Goal: Information Seeking & Learning: Learn about a topic

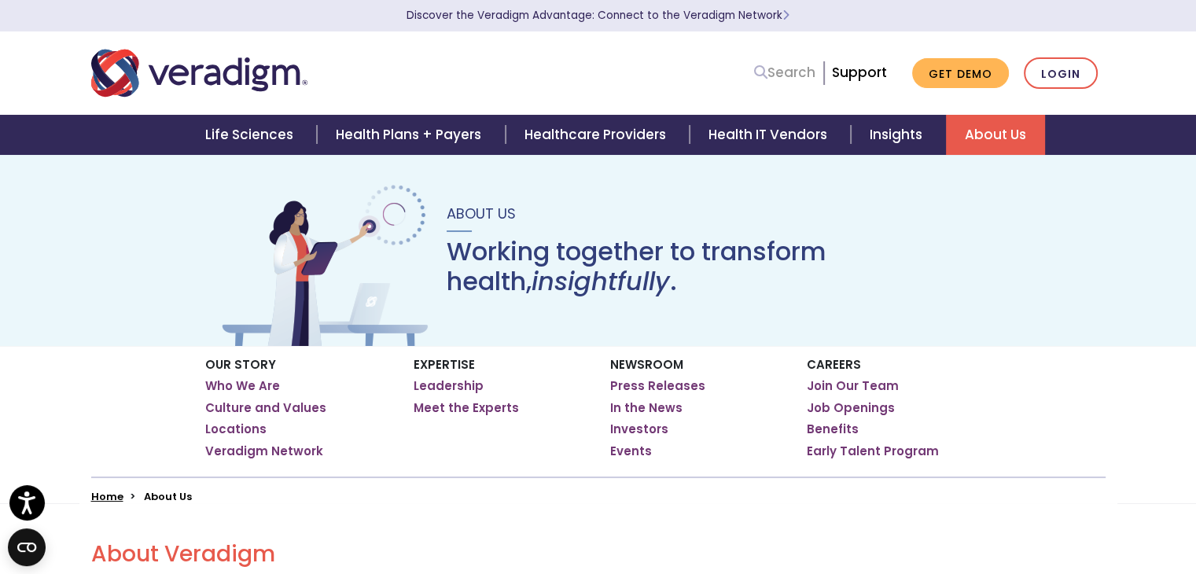
click at [778, 70] on link "Search" at bounding box center [784, 72] width 61 height 21
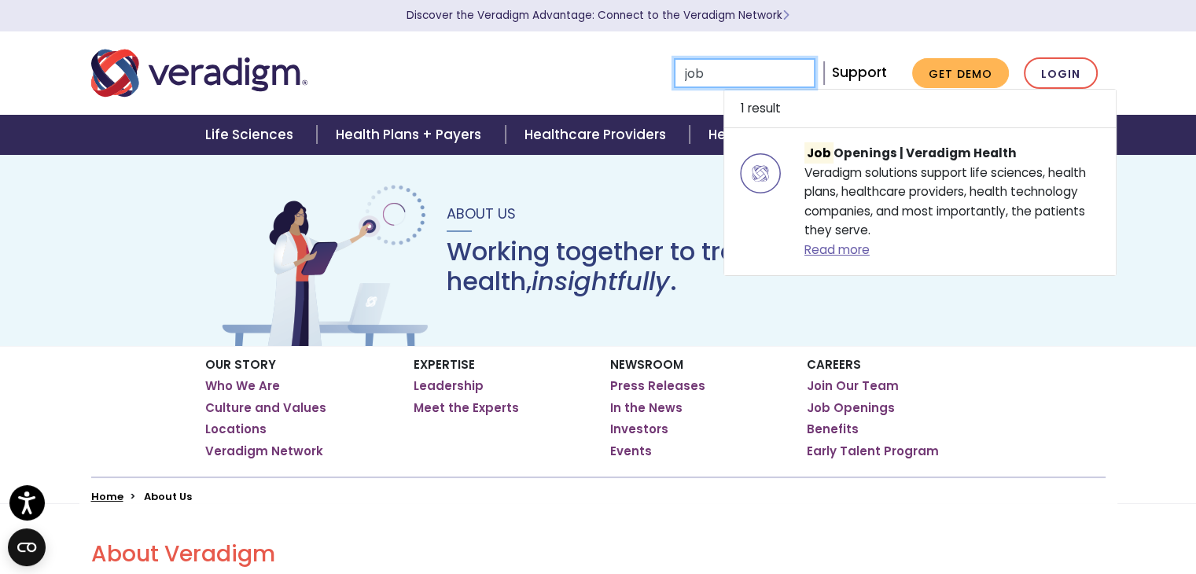
type input "job"
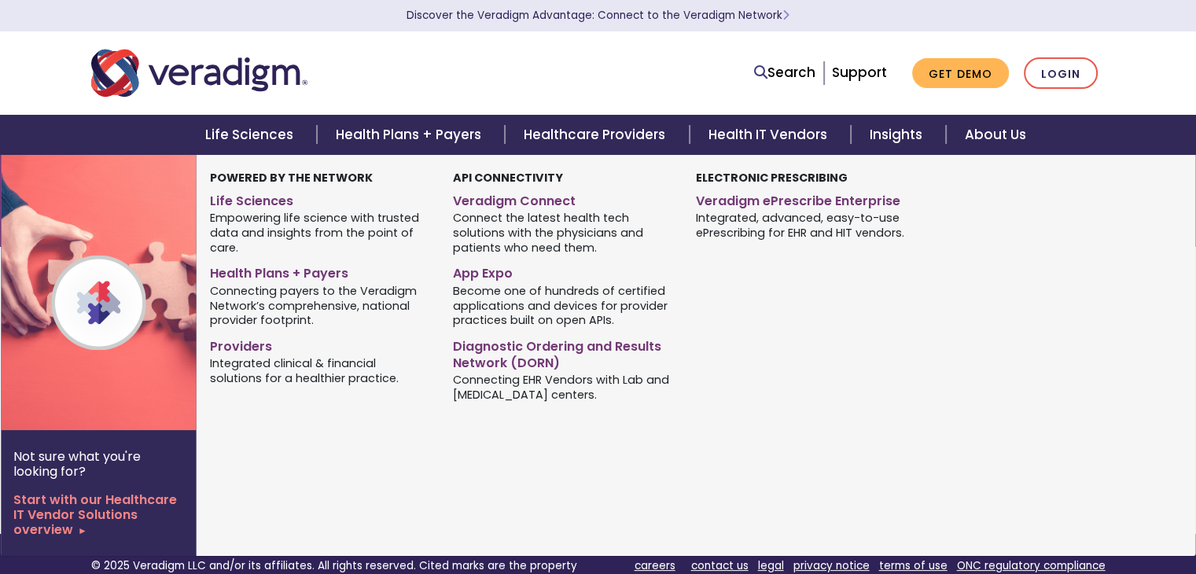
type input "job"
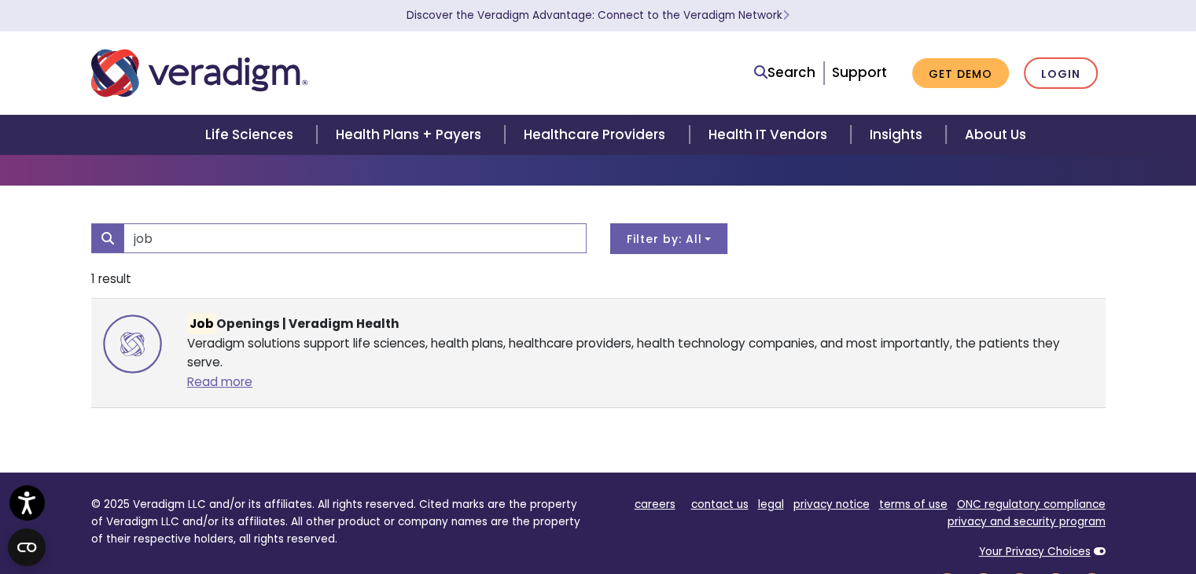
scroll to position [62, 0]
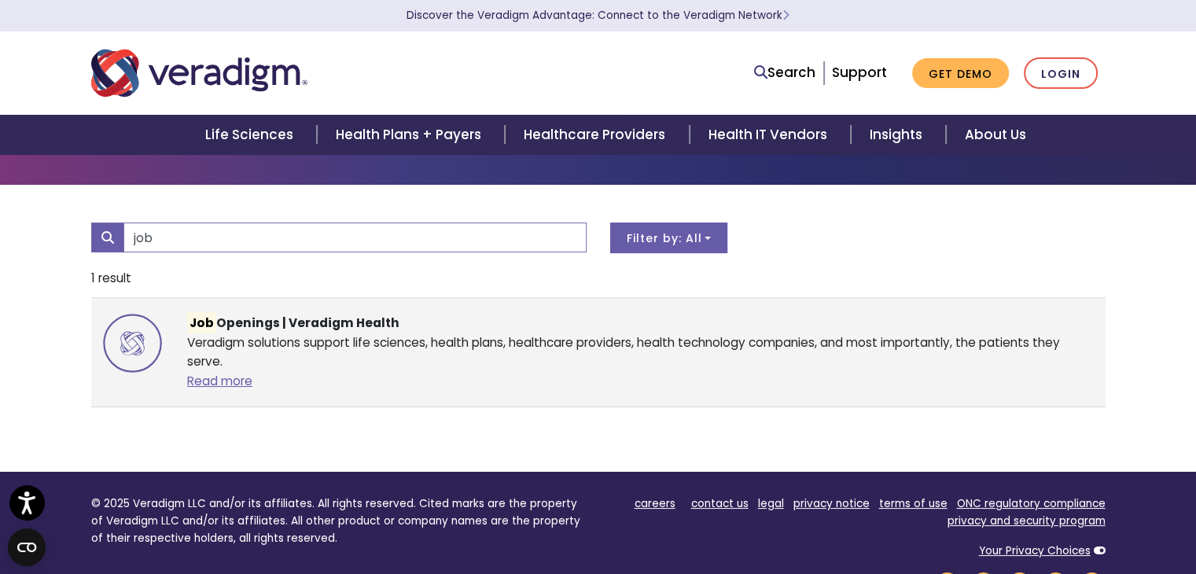
click at [451, 362] on div "Job Openings | Veradigm Health Veradigm solutions support life sciences, health…" at bounding box center [640, 352] width 930 height 77
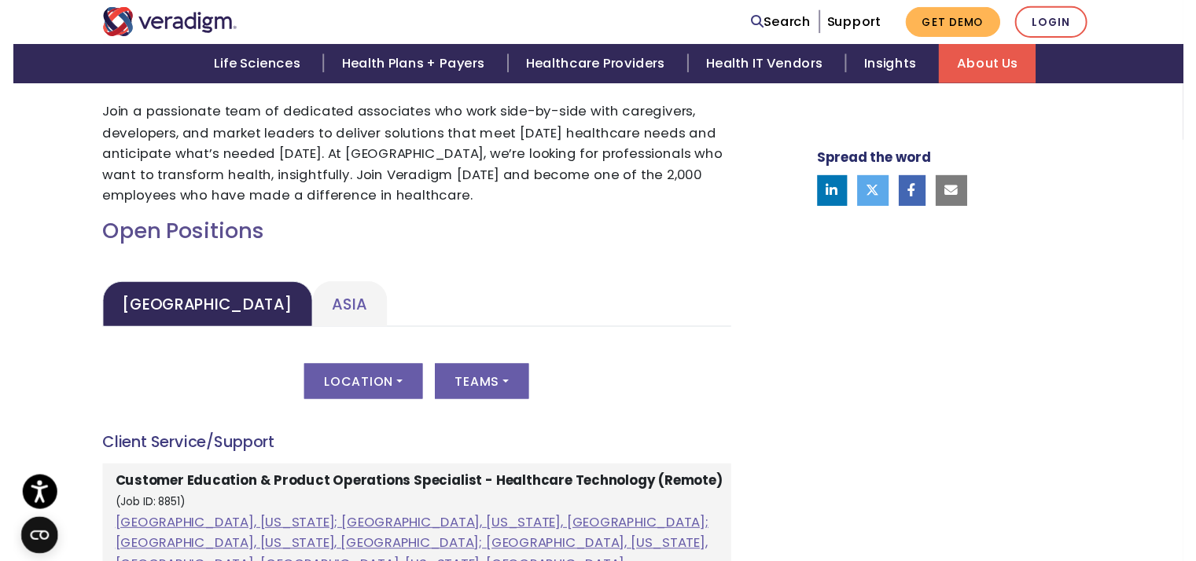
scroll to position [587, 0]
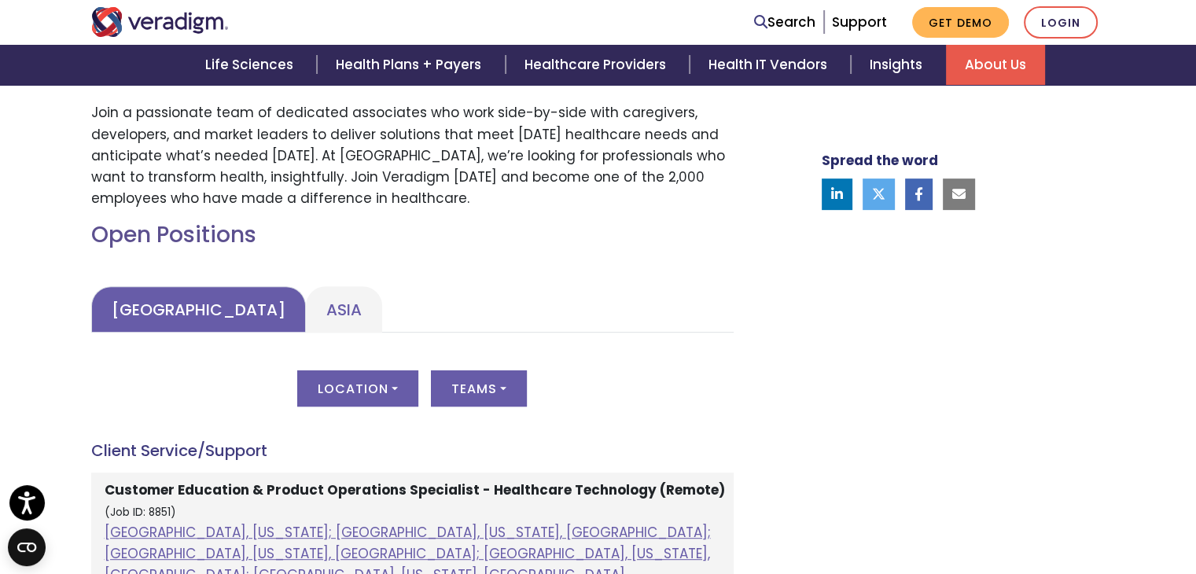
click at [145, 311] on link "United States" at bounding box center [198, 309] width 215 height 46
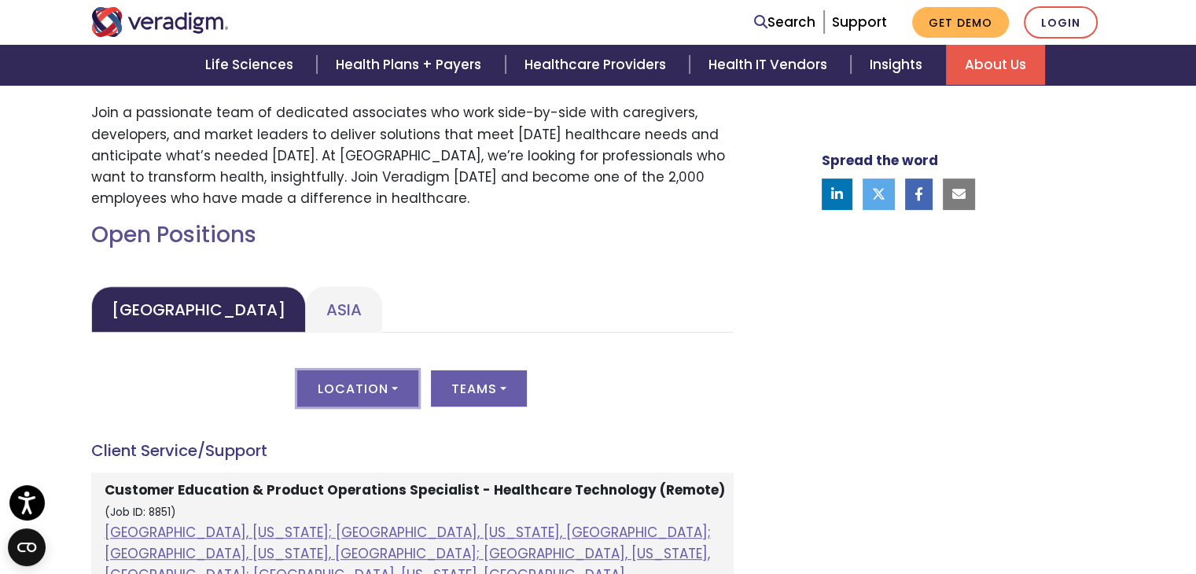
click at [392, 388] on button "Location" at bounding box center [357, 388] width 121 height 36
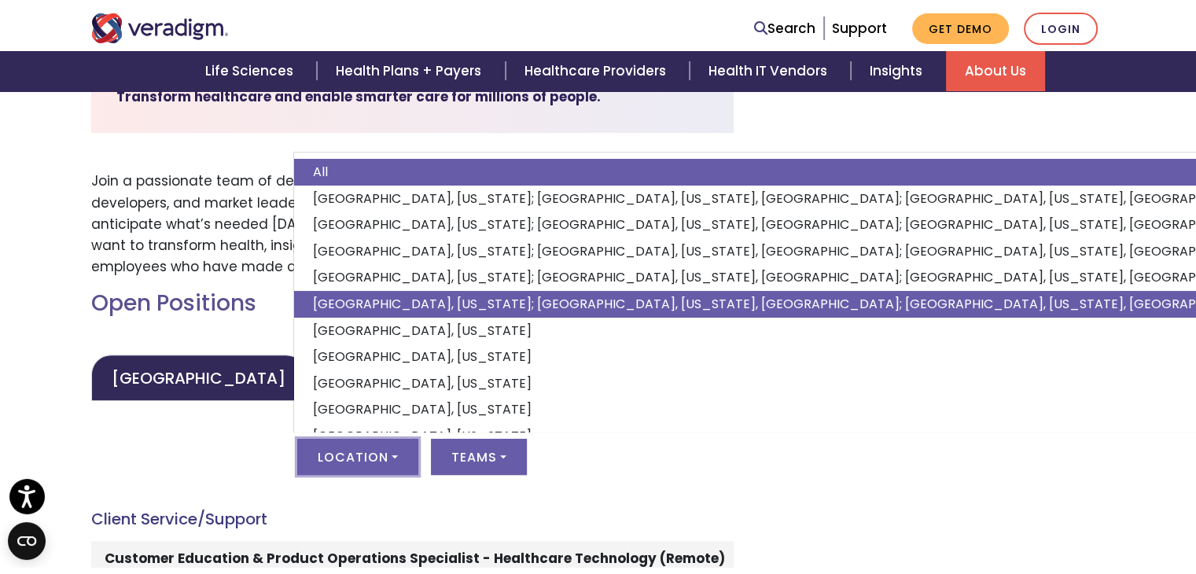
scroll to position [524, 0]
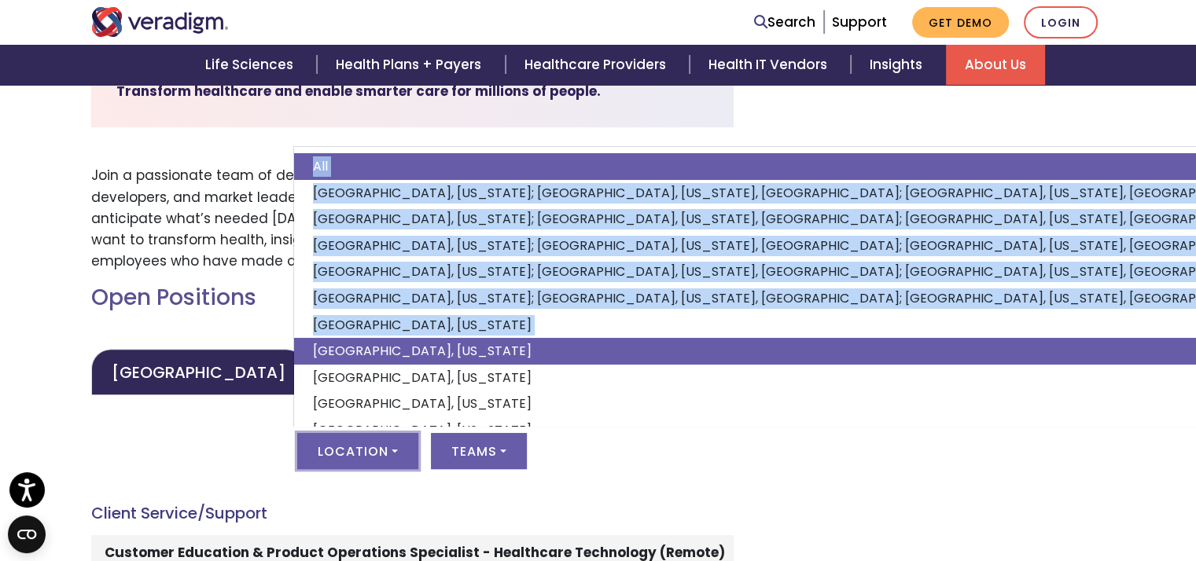
drag, startPoint x: 246, startPoint y: 449, endPoint x: 301, endPoint y: 360, distance: 104.5
click at [301, 433] on div "Location All Atlanta, Georgia; Chicago, Illinois, United States; Houston, Texas…" at bounding box center [412, 460] width 642 height 55
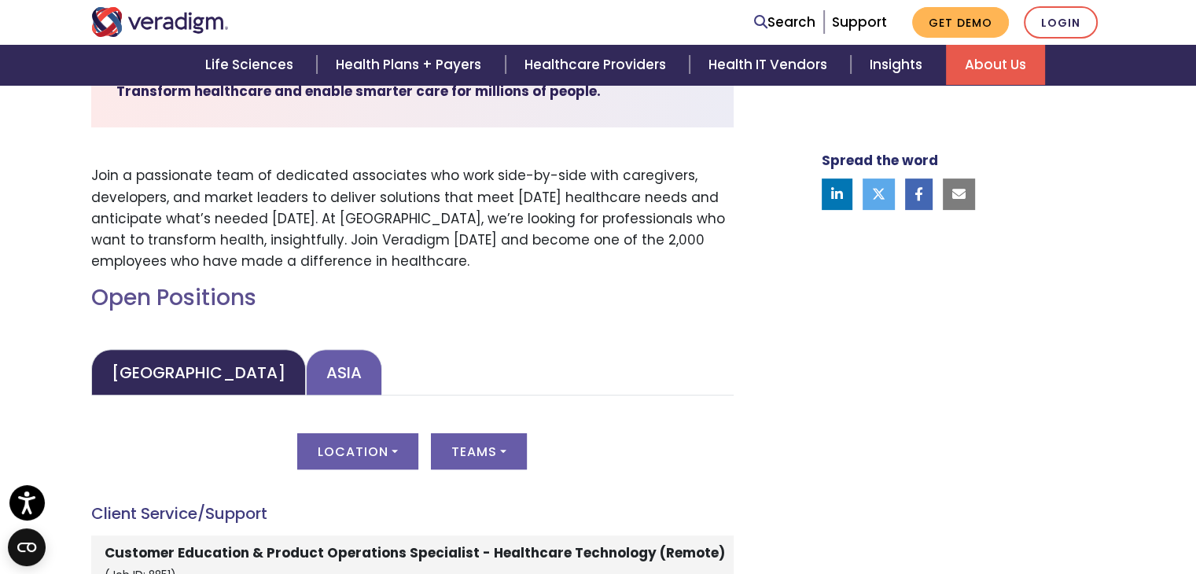
click at [306, 369] on link "Asia" at bounding box center [344, 372] width 76 height 46
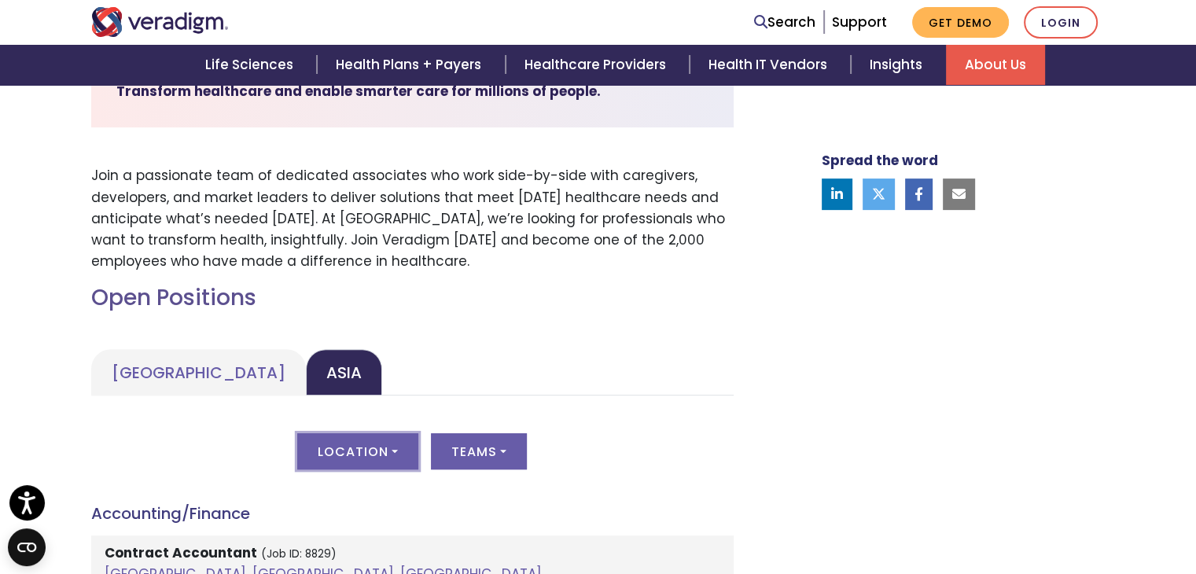
click at [359, 447] on button "Location" at bounding box center [357, 451] width 121 height 36
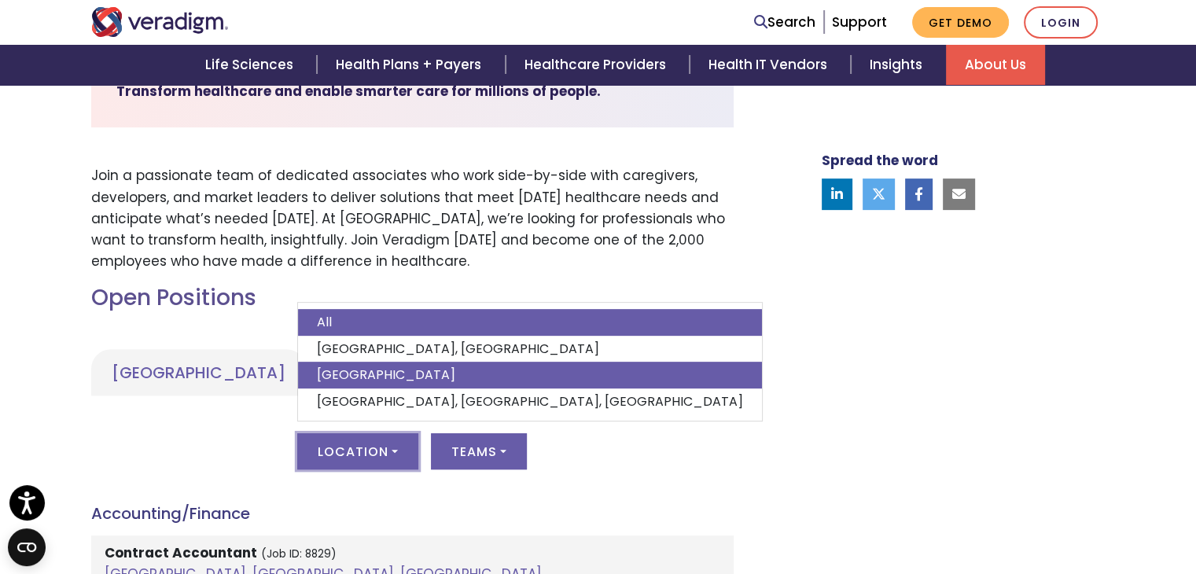
click at [365, 373] on link "India" at bounding box center [530, 375] width 464 height 27
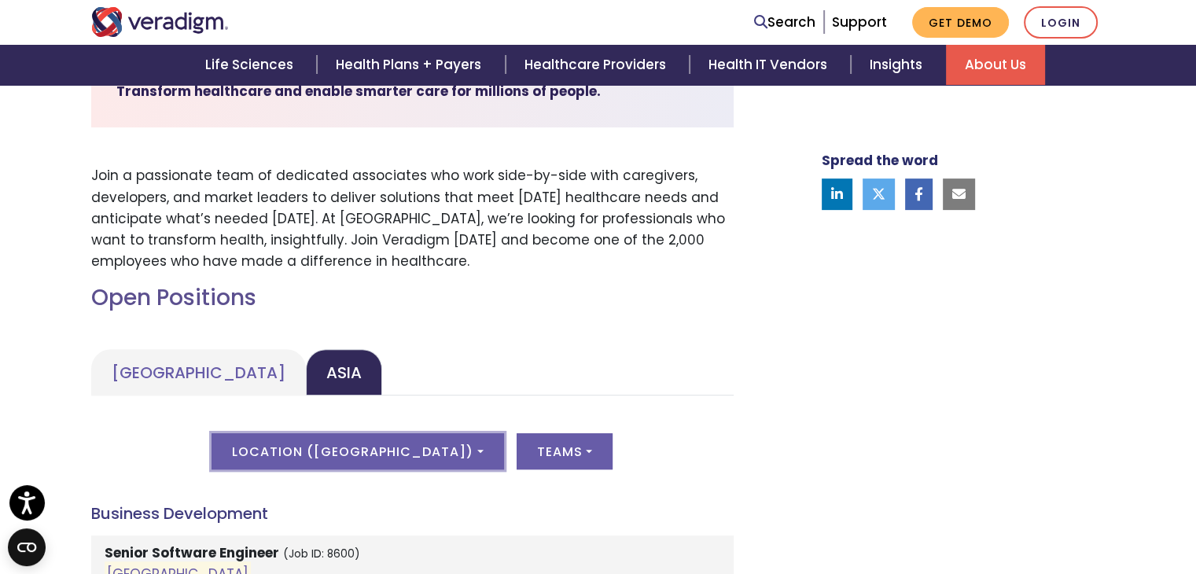
click at [390, 454] on button "Location ( India )" at bounding box center [358, 451] width 292 height 36
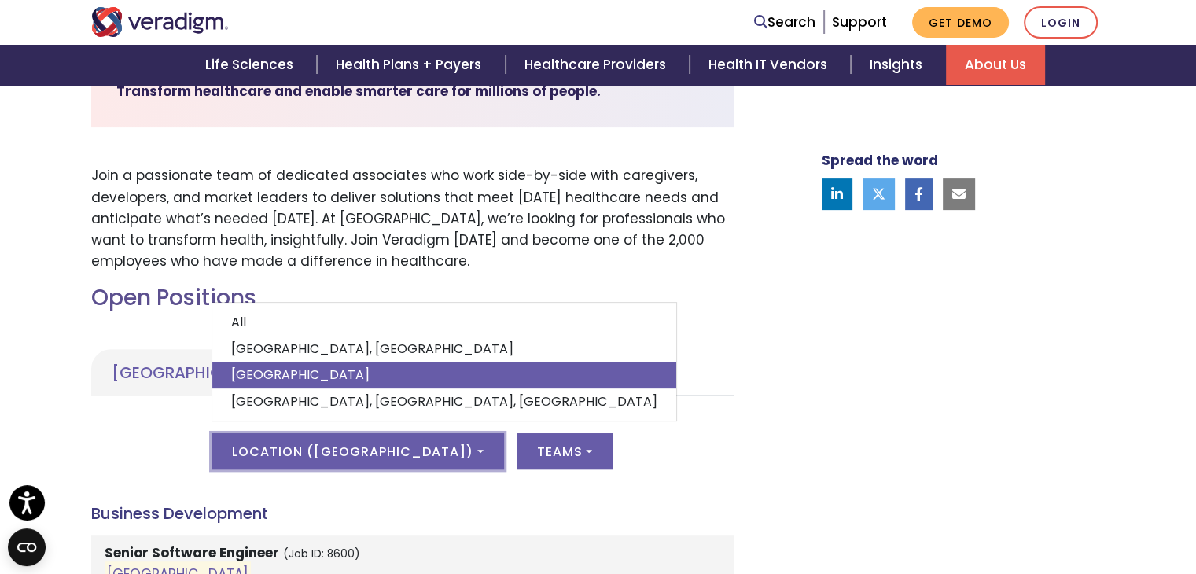
click at [390, 377] on link "India" at bounding box center [444, 375] width 464 height 27
